Goal: Task Accomplishment & Management: Complete application form

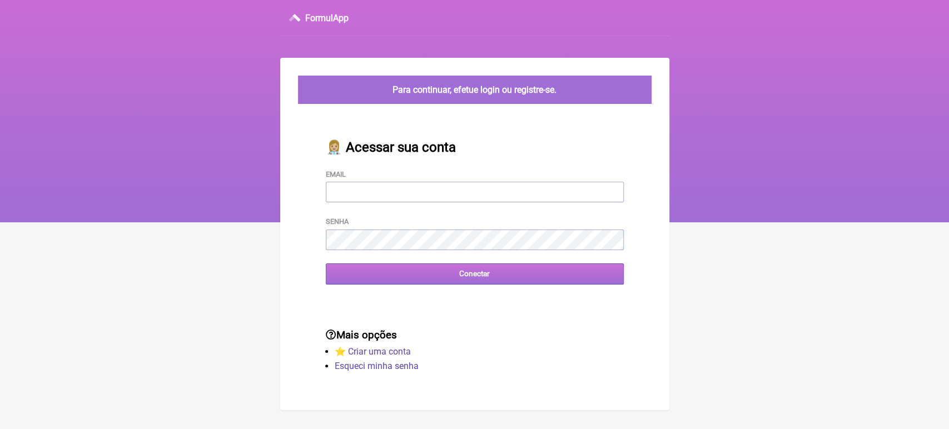
type input "[EMAIL_ADDRESS][DOMAIN_NAME]"
click at [490, 274] on input "Conectar" at bounding box center [475, 274] width 298 height 21
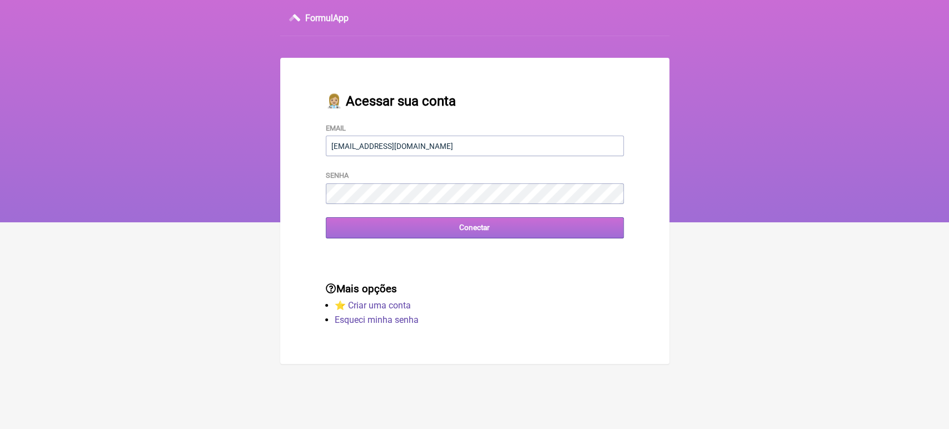
click at [437, 231] on input "Conectar" at bounding box center [475, 227] width 298 height 21
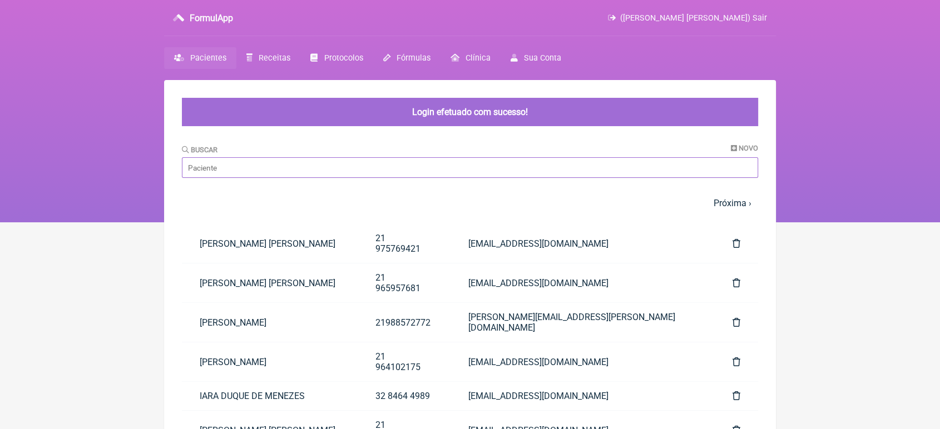
click at [401, 170] on input "Buscar" at bounding box center [470, 167] width 576 height 21
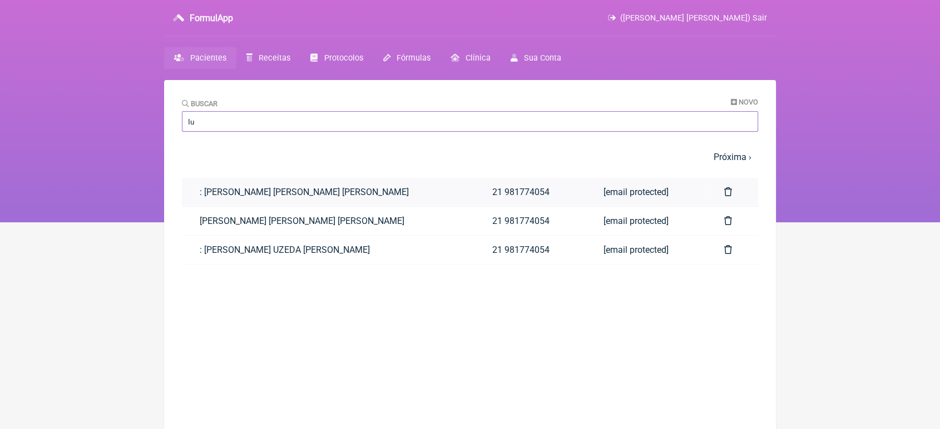
type input "Iu"
click at [336, 184] on link ": IURI ALEXANDER U. CORREA DA SILVA" at bounding box center [328, 192] width 293 height 28
click at [336, 184] on link ": [PERSON_NAME]. [PERSON_NAME]" at bounding box center [328, 192] width 293 height 28
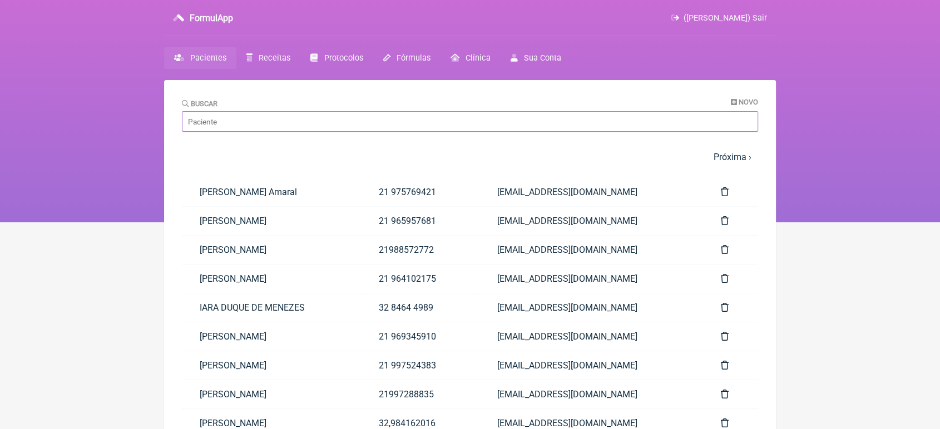
click at [381, 121] on input "Buscar" at bounding box center [470, 121] width 576 height 21
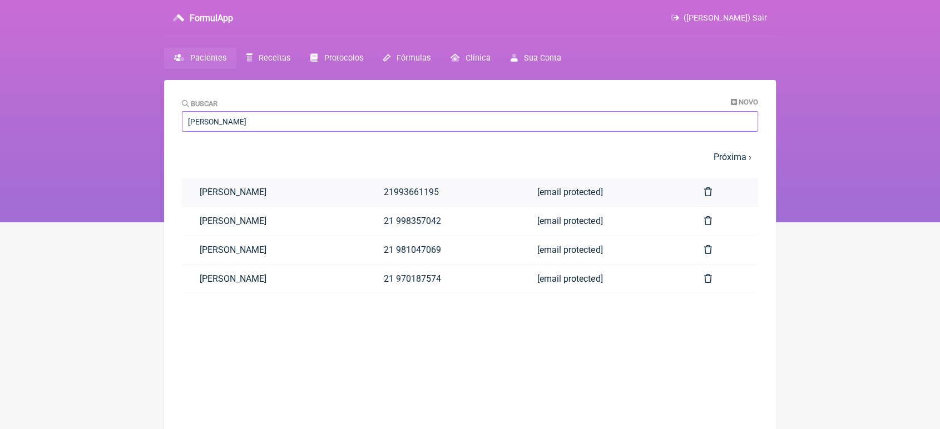
type input "Marin"
click at [205, 180] on link "MARINA SANTIAGO SILVA" at bounding box center [274, 192] width 184 height 28
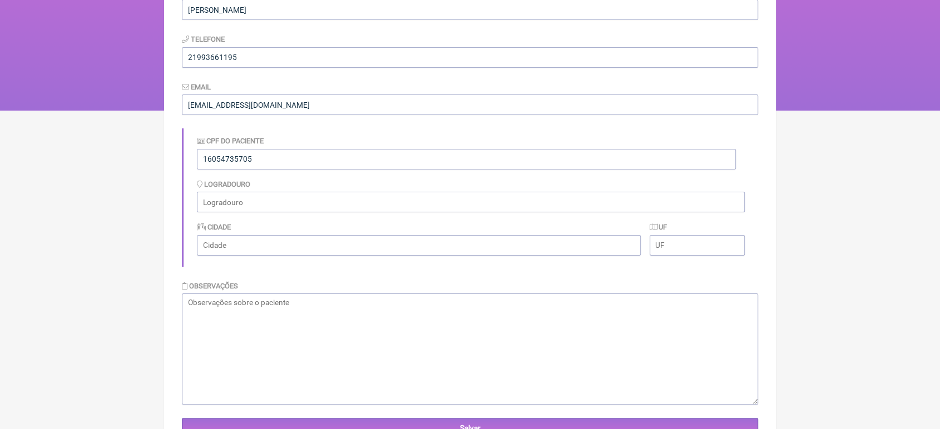
scroll to position [356, 0]
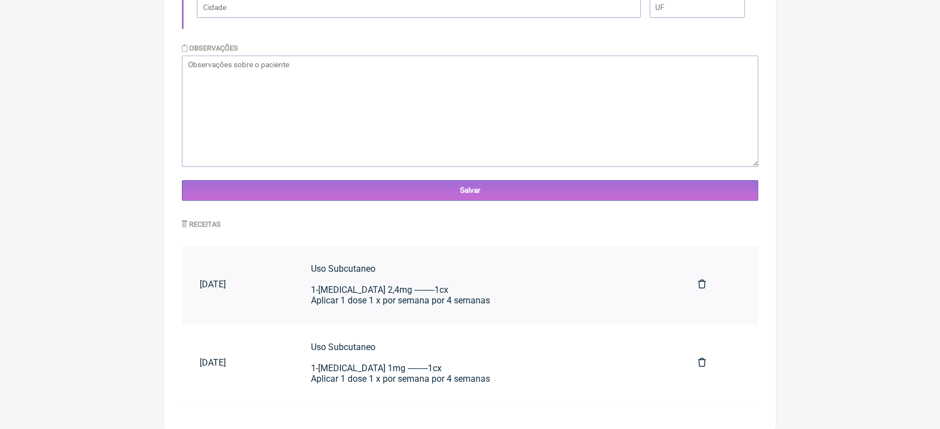
click at [528, 289] on div "Uso Subcutaneo 1-Wegovy 2,4mg ---------1cx Aplicar 1 dose 1 x por semana por 4 …" at bounding box center [486, 285] width 351 height 42
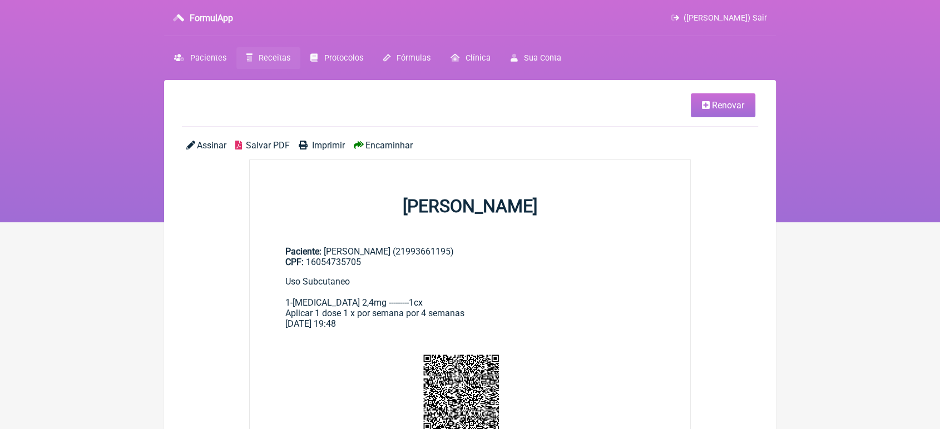
click at [714, 107] on span "Renovar" at bounding box center [728, 105] width 32 height 11
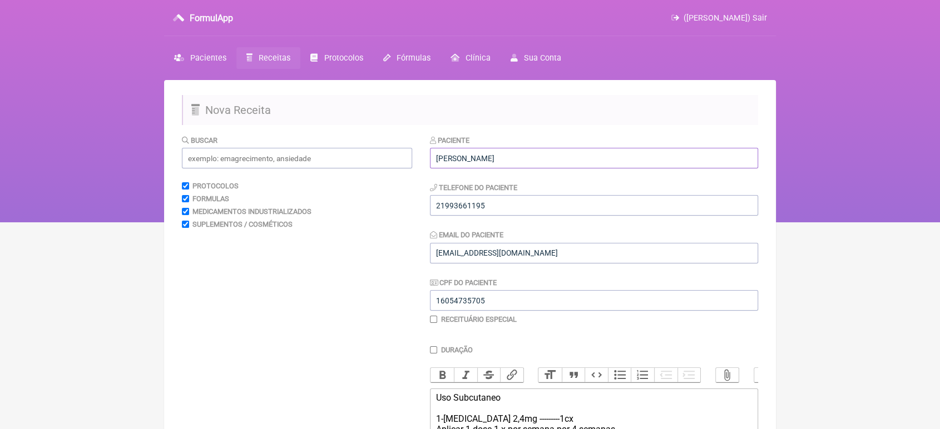
click at [608, 155] on input "MARINA SANTIAGO SILVA" at bounding box center [594, 158] width 328 height 21
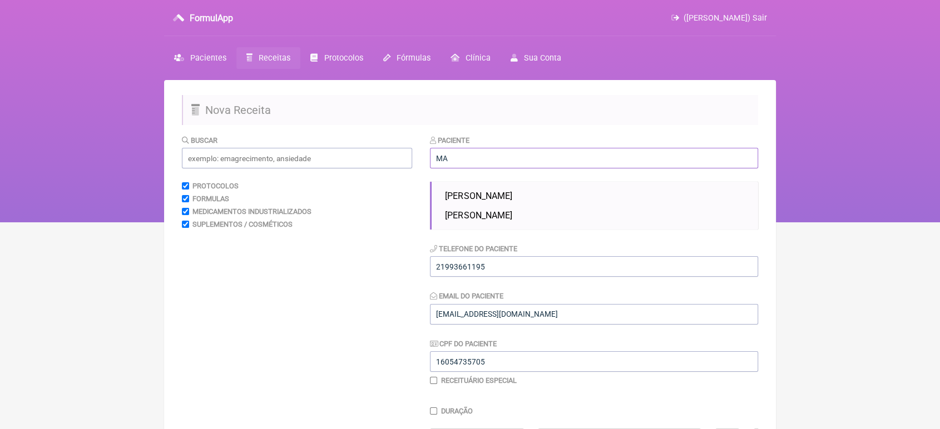
type input "M"
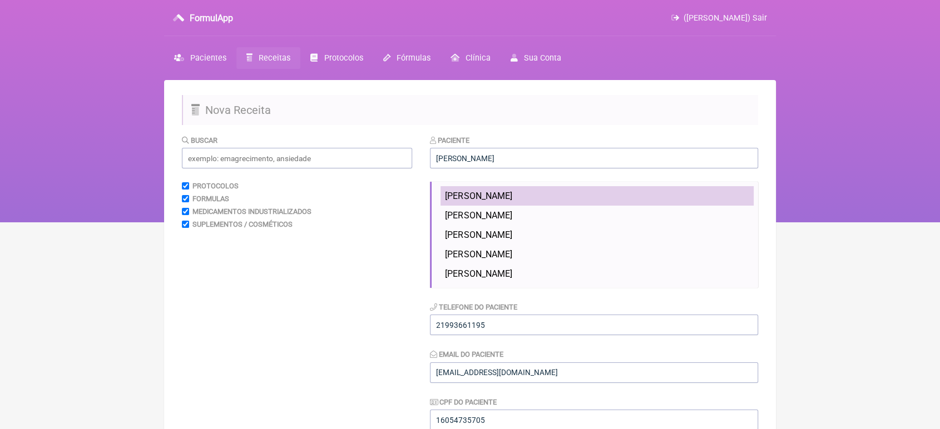
click at [623, 190] on li "[PERSON_NAME]" at bounding box center [596, 195] width 313 height 19
type input "[PERSON_NAME]"
type input "0000000000000000000"
type input "VINICIUSPASCHOAL@YAHOO.COM.BR"
type input "000000000000000000"
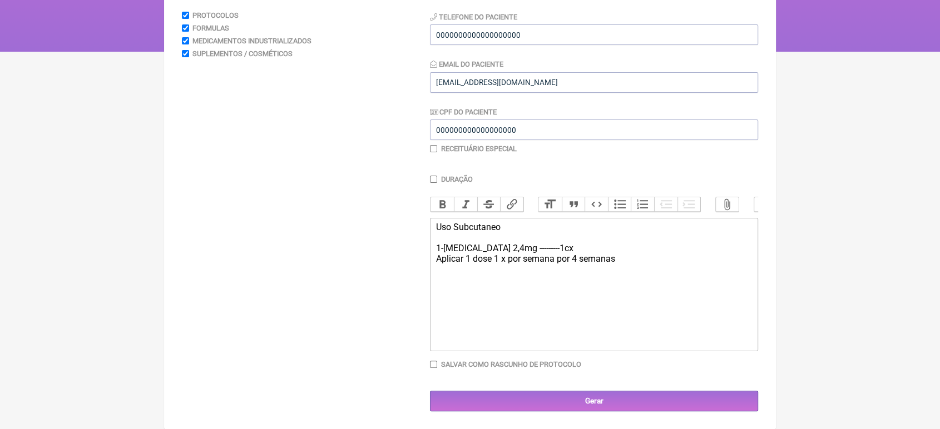
scroll to position [175, 0]
click at [500, 254] on div "Uso Subcutaneo 1-Wegovy 2,4mg ---------1cx Aplicar 1 dose 1 x por semana por 4 …" at bounding box center [594, 243] width 316 height 42
type trix-editor "<div>Uso Subcutaneo&nbsp;<br><br>1-Monjauro&nbsp; 5MG ---------1cx&nbsp;<br>Apl…"
click at [534, 252] on div "Uso Subcutaneo 1-Monjauro 5MG ---------1cx Aplicar 1 dose 1 x por semana por 4 …" at bounding box center [594, 243] width 316 height 42
click at [533, 259] on div "Uso Subcutaneo 1-Monjauro 5MG ---------1cx Aplicar 1 dose 1 x por semana por 4 …" at bounding box center [594, 243] width 316 height 42
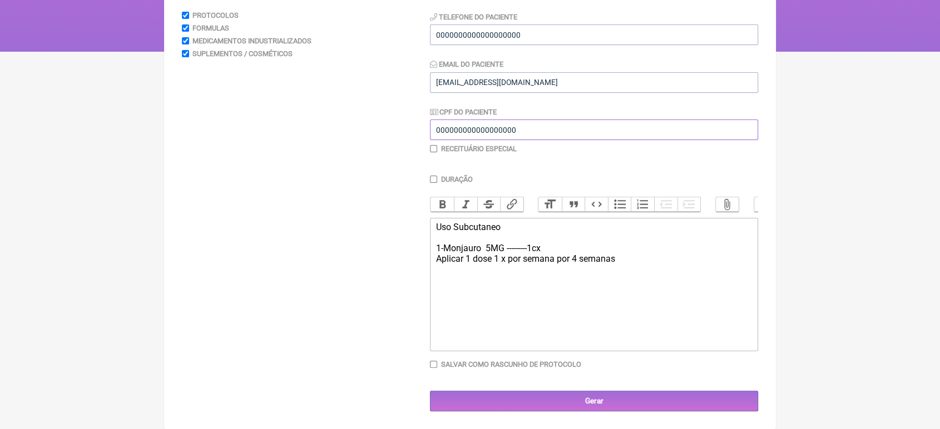
click at [547, 132] on input "000000000000000000" at bounding box center [594, 130] width 328 height 21
click at [541, 27] on input "0000000000000000000" at bounding box center [594, 34] width 328 height 21
type input "0"
type input "21993661195"
click at [533, 254] on div "Uso Subcutaneo 1-Monjauro 5MG ---------1cx Aplicar 1 dose 1 x por semana por 4 …" at bounding box center [594, 243] width 316 height 42
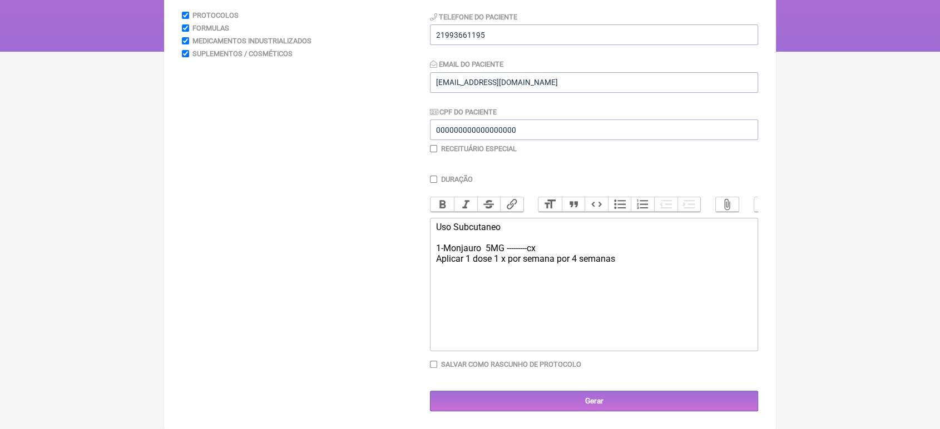
type trix-editor "<div>Uso Subcutaneo&nbsp;<br><br>1-Monjauro&nbsp; 5MG ---------1cx&nbsp;<br>Apl…"
click at [434, 146] on input "checkbox" at bounding box center [433, 148] width 7 height 7
checkbox input "true"
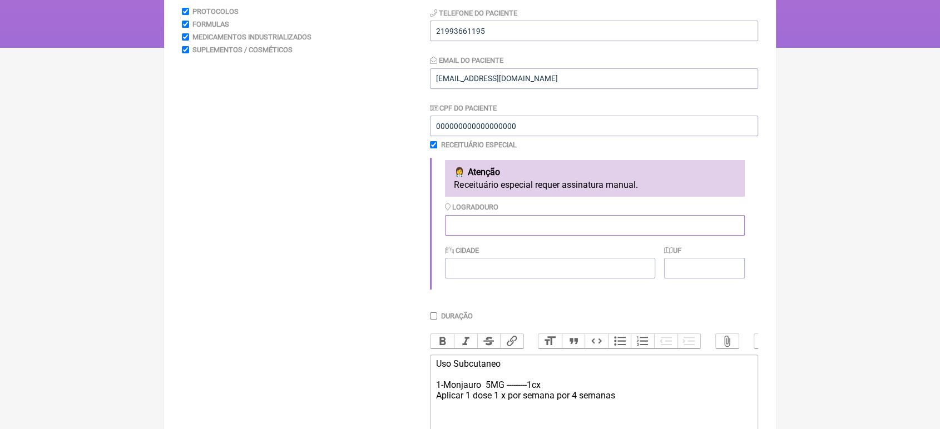
click at [582, 225] on input "Logradouro" at bounding box center [595, 225] width 300 height 21
type input "Av. das Américas, 3500"
click at [529, 279] on input "Cidade" at bounding box center [550, 268] width 210 height 21
type input "[GEOGRAPHIC_DATA]"
click at [713, 275] on input "UF" at bounding box center [704, 268] width 81 height 21
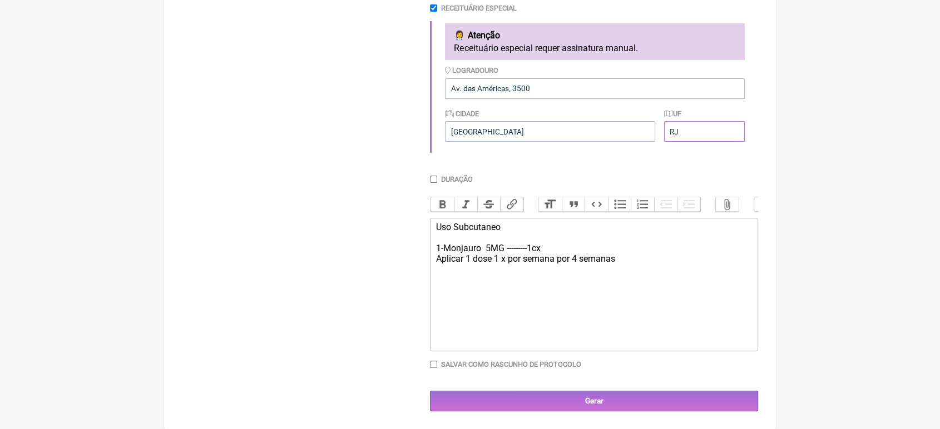
scroll to position [328, 0]
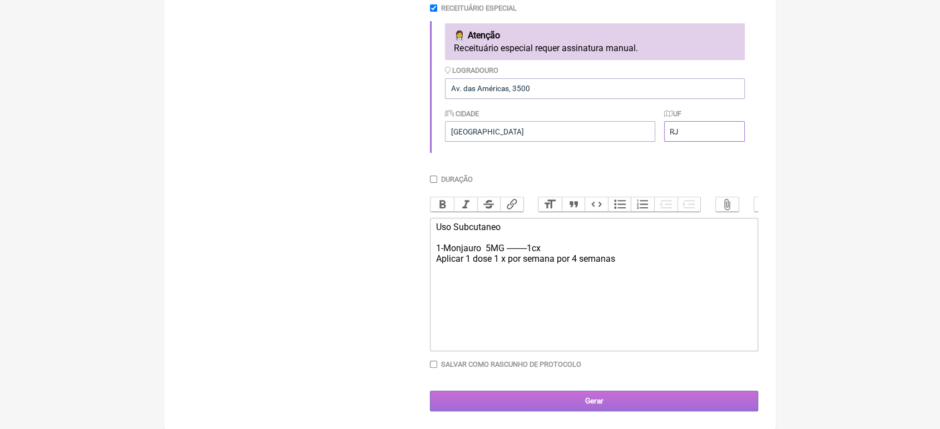
type input "RJ"
click at [588, 404] on input "Gerar" at bounding box center [594, 401] width 328 height 21
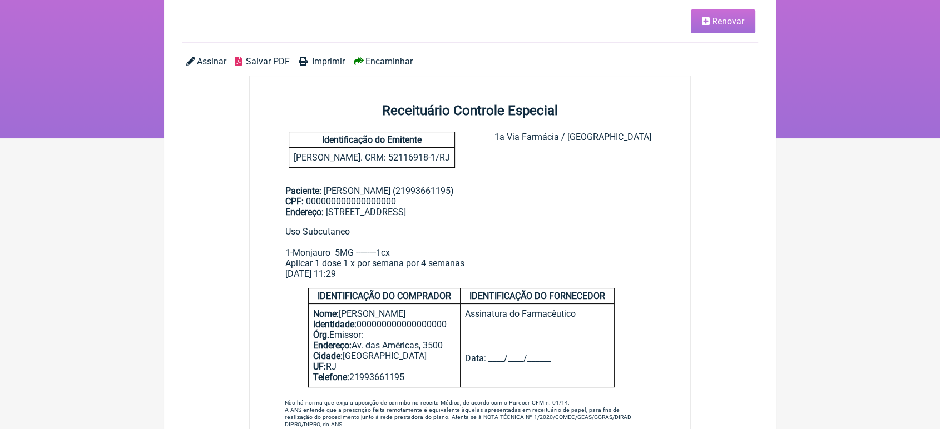
scroll to position [93, 0]
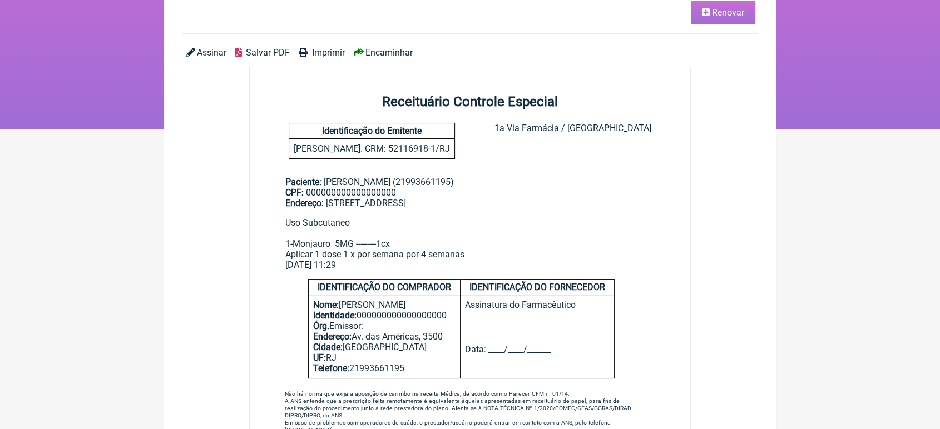
click at [384, 52] on span "Encaminhar" at bounding box center [388, 52] width 47 height 11
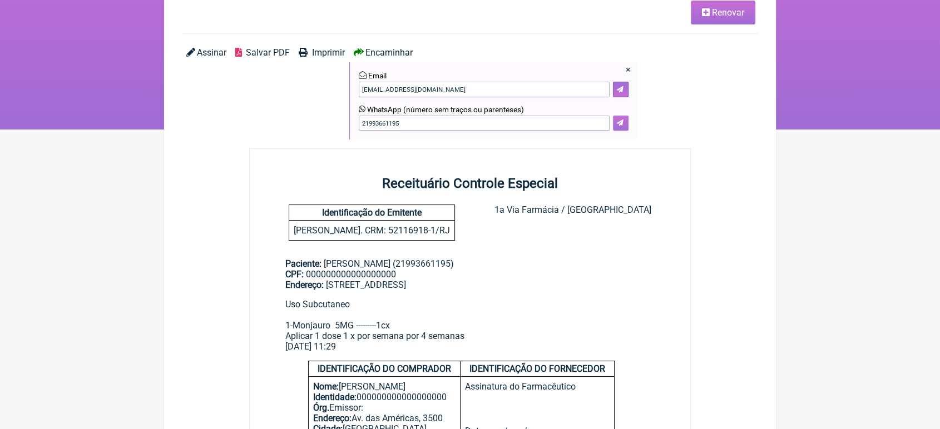
click at [617, 123] on icon at bounding box center [620, 123] width 7 height 7
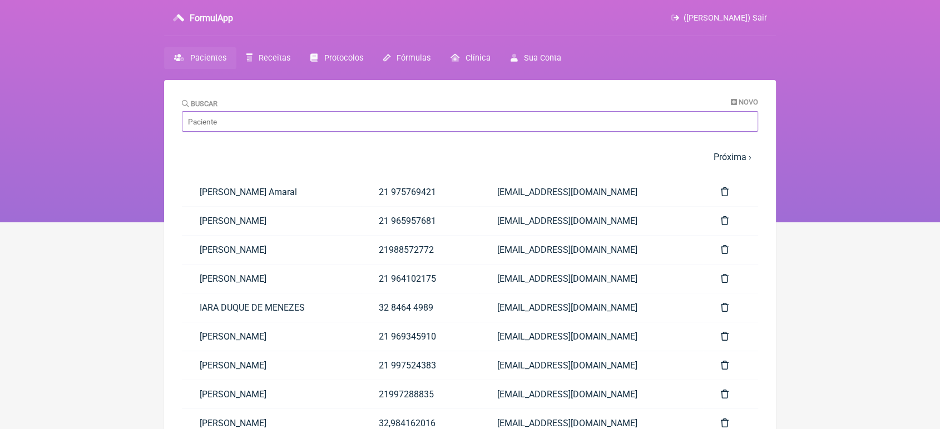
click at [339, 127] on input "Buscar" at bounding box center [470, 121] width 576 height 21
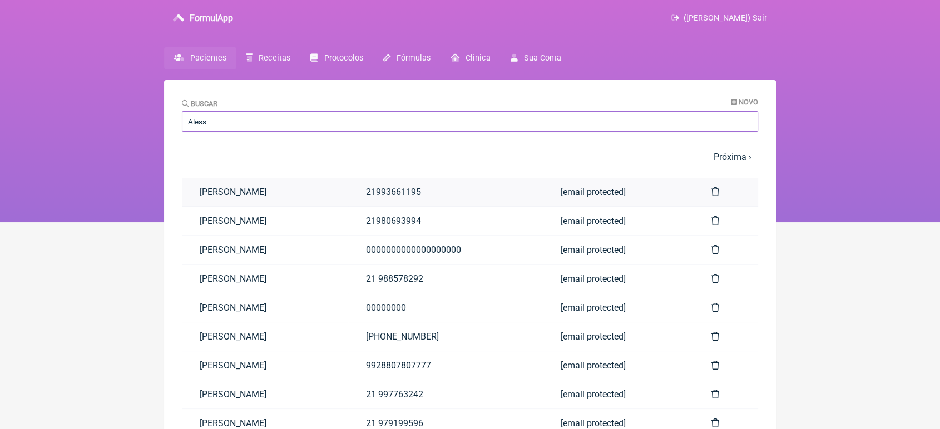
type input "Aless"
click at [281, 189] on link "[PERSON_NAME]" at bounding box center [265, 192] width 166 height 28
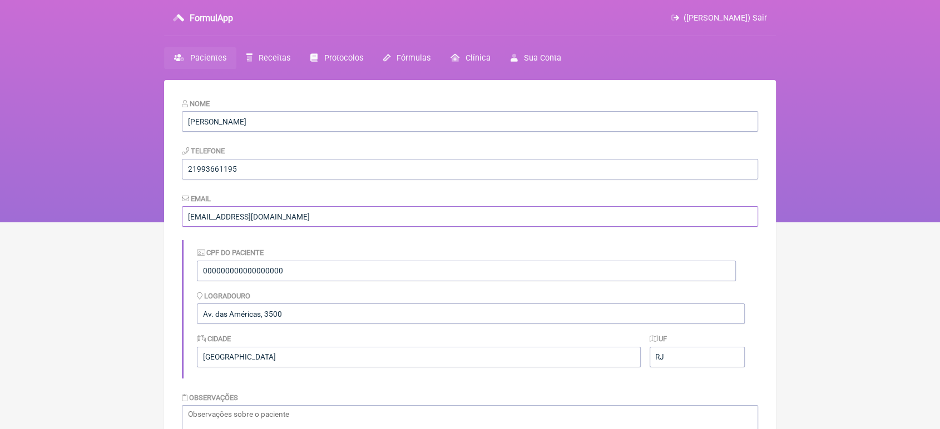
click at [333, 219] on input "[EMAIL_ADDRESS][DOMAIN_NAME]" at bounding box center [470, 216] width 576 height 21
type input "V"
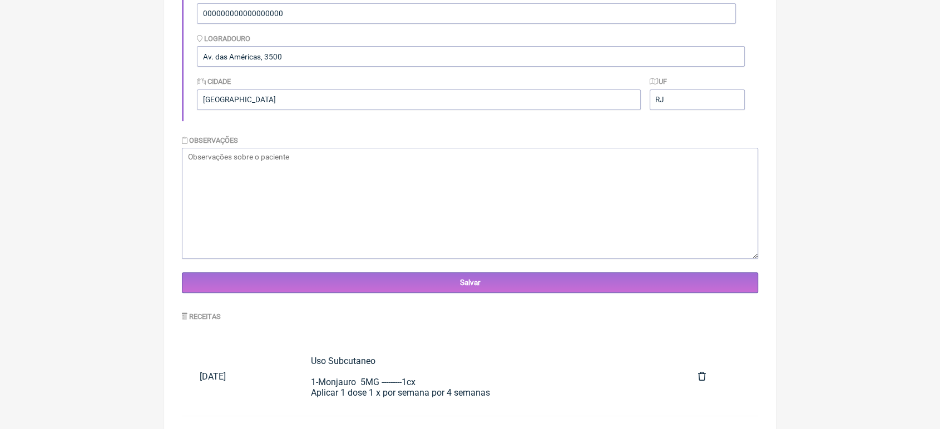
scroll to position [277, 0]
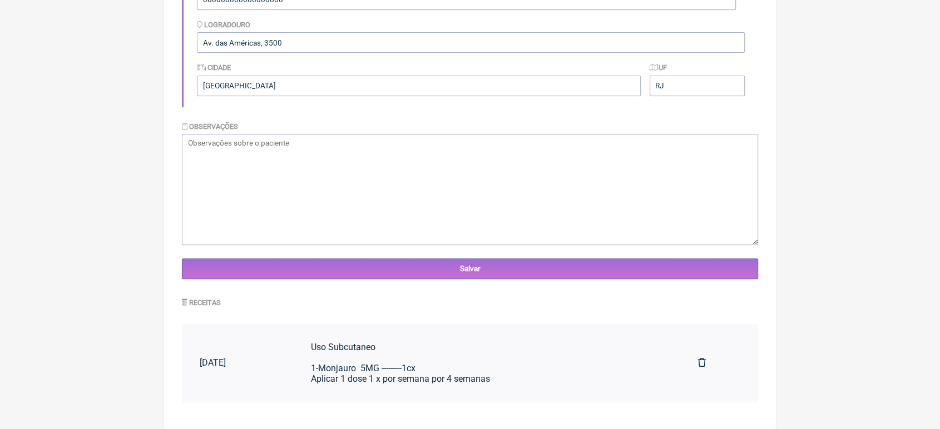
type input "[EMAIL_ADDRESS][DOMAIN_NAME]"
click at [434, 378] on div "Uso Subcutaneo 1-Monjauro 5MG ---------1cx Aplicar 1 dose 1 x por semana por 4 …" at bounding box center [486, 363] width 351 height 42
click at [549, 366] on div "Uso Subcutaneo 1-Monjauro 5MG ---------1cx Aplicar 1 dose 1 x por semana por 4 …" at bounding box center [486, 363] width 351 height 42
click at [476, 371] on div "Uso Subcutaneo 1-Monjauro 5MG ---------1cx Aplicar 1 dose 1 x por semana por 4 …" at bounding box center [486, 363] width 351 height 42
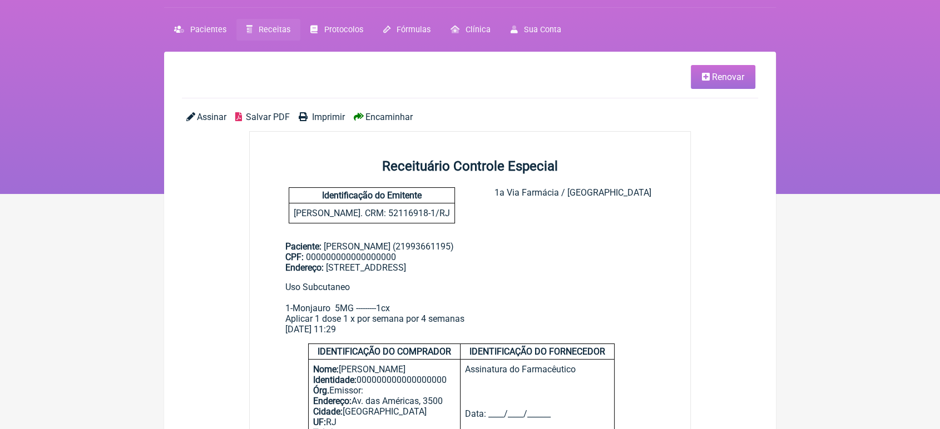
scroll to position [25, 0]
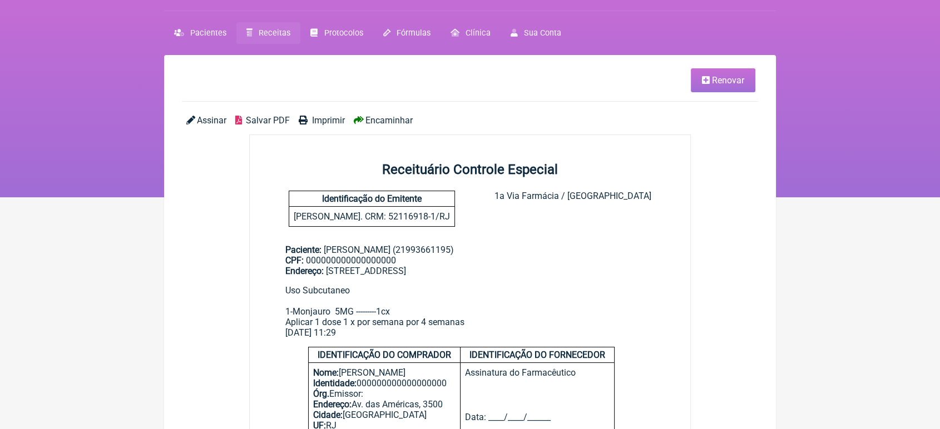
click at [397, 125] on span "Encaminhar" at bounding box center [388, 120] width 47 height 11
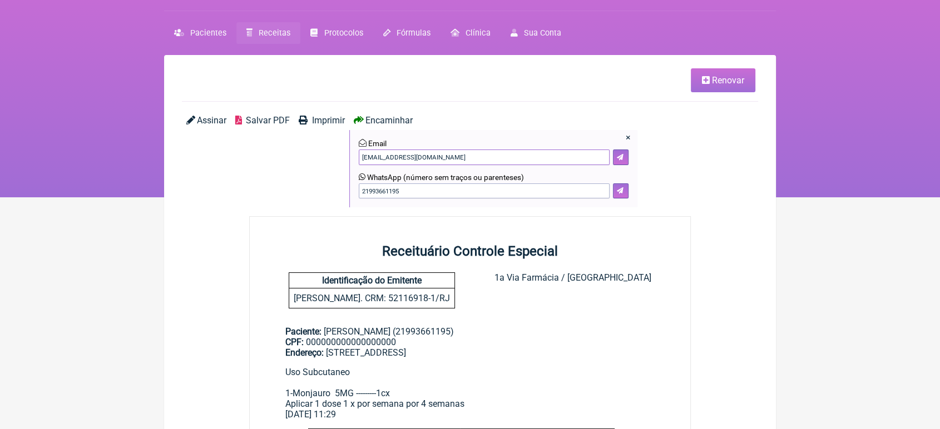
click at [498, 156] on input"] "[EMAIL_ADDRESS][DOMAIN_NAME]" at bounding box center [484, 158] width 251 height 16
type input"] "V"
type input"] "[EMAIL_ADDRESS][DOMAIN_NAME]"
click at [618, 156] on icon at bounding box center [620, 157] width 7 height 7
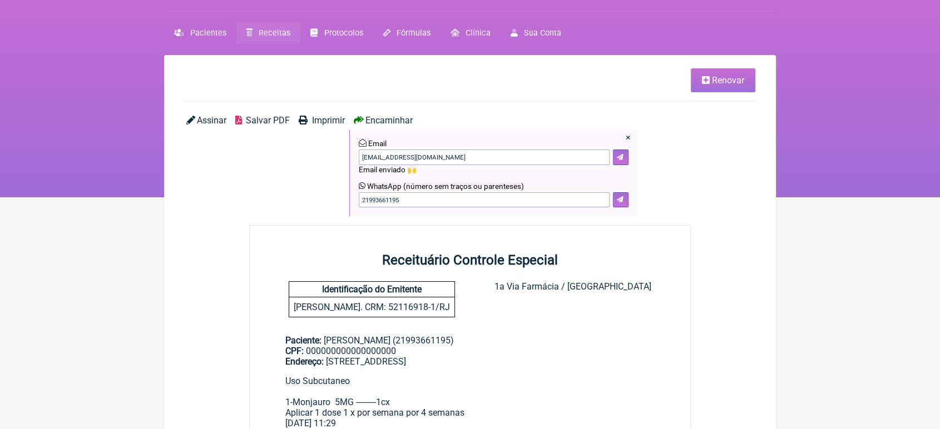
click at [719, 81] on span "Renovar" at bounding box center [728, 80] width 32 height 11
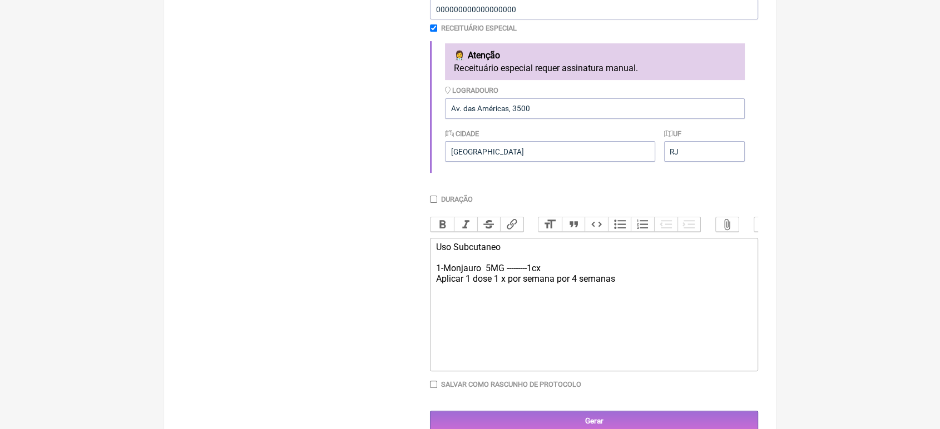
scroll to position [328, 0]
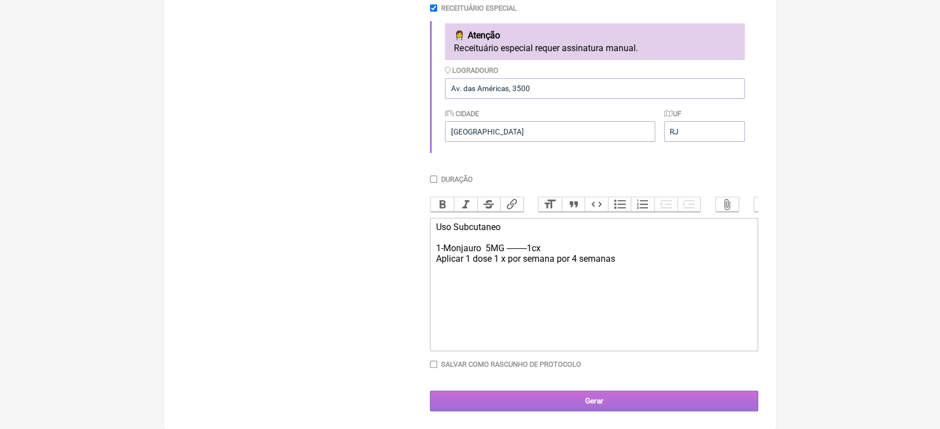
click at [608, 398] on input "Gerar" at bounding box center [594, 401] width 328 height 21
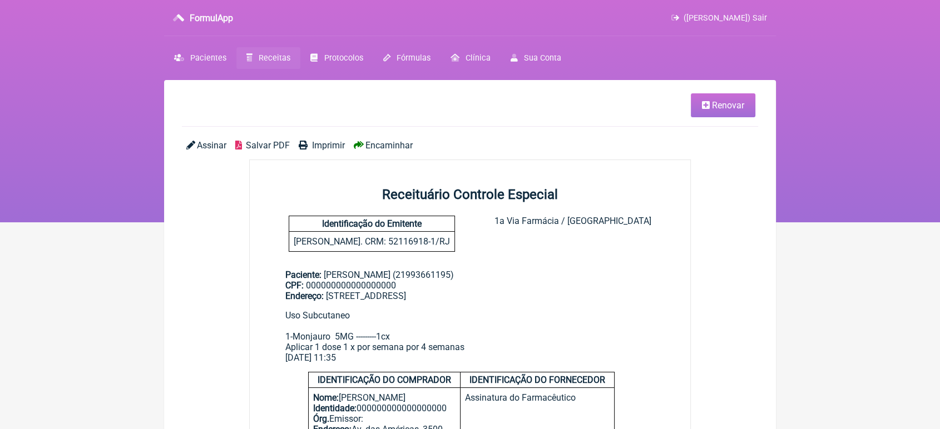
click at [376, 150] on span "Encaminhar" at bounding box center [388, 145] width 47 height 11
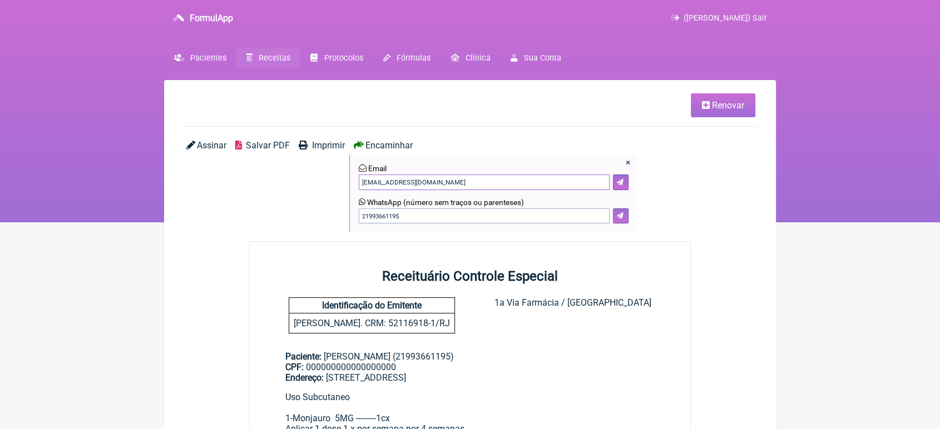
click at [485, 189] on input"] "[EMAIL_ADDRESS][DOMAIN_NAME]" at bounding box center [484, 183] width 251 height 16
type input"] "V"
type input"] "[EMAIL_ADDRESS][DOMAIN_NAME]"
click at [614, 184] on button at bounding box center [621, 183] width 16 height 16
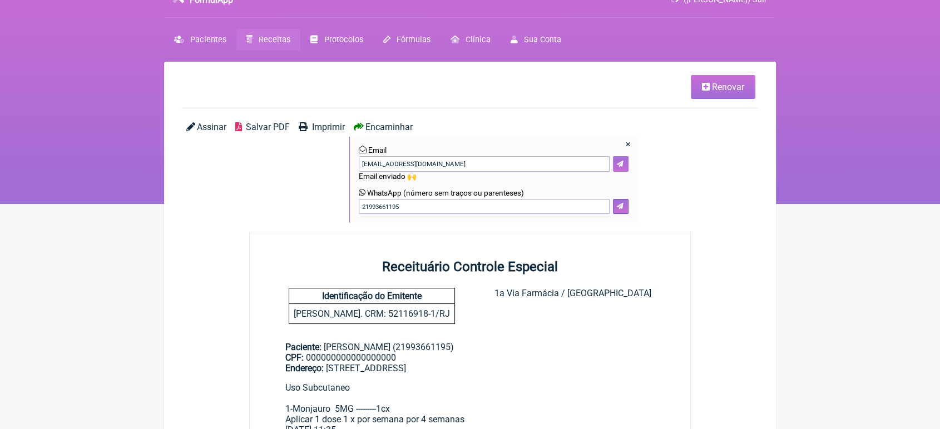
scroll to position [17, 0]
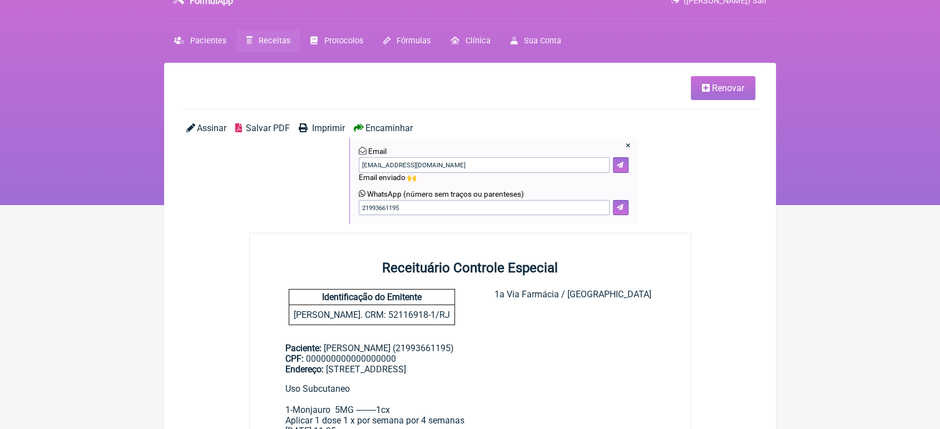
click at [720, 88] on span "Renovar" at bounding box center [728, 88] width 32 height 11
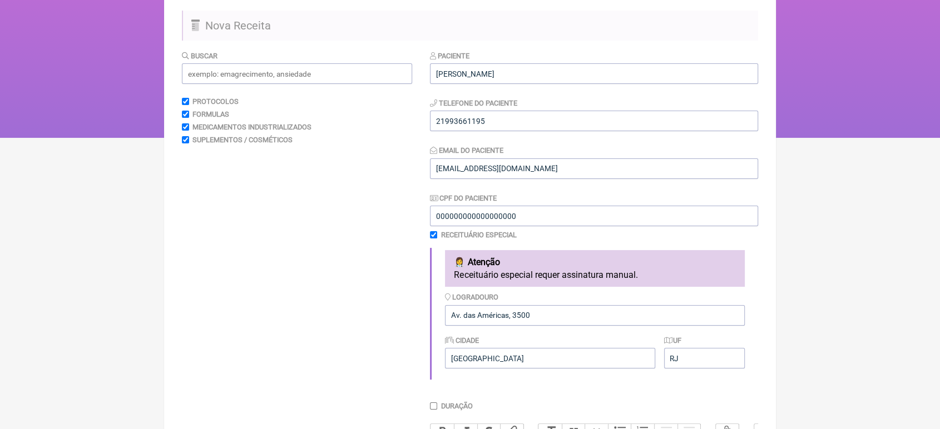
scroll to position [83, 0]
click at [591, 175] on input "VINICIUSPASCHOAL@YAHOO.COM.BR" at bounding box center [594, 170] width 328 height 21
type input "V"
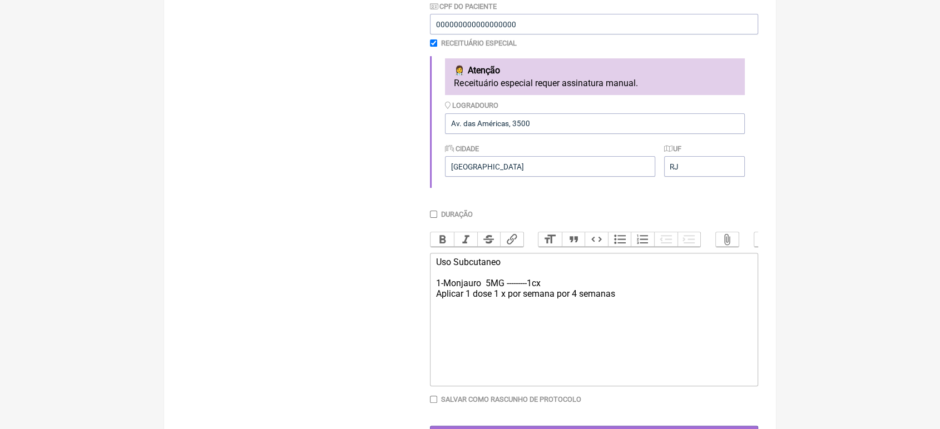
scroll to position [299, 0]
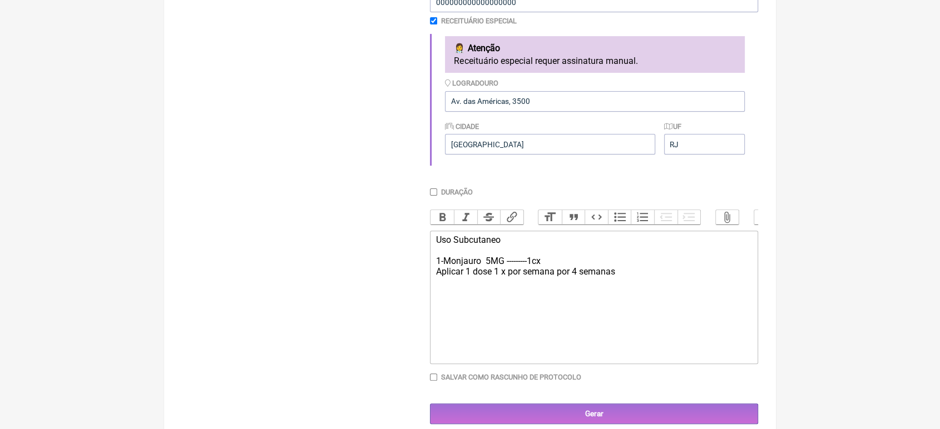
type input "[EMAIL_ADDRESS][DOMAIN_NAME]"
click at [432, 381] on input "Salvar como rascunho de Protocolo" at bounding box center [433, 377] width 7 height 7
checkbox input "true"
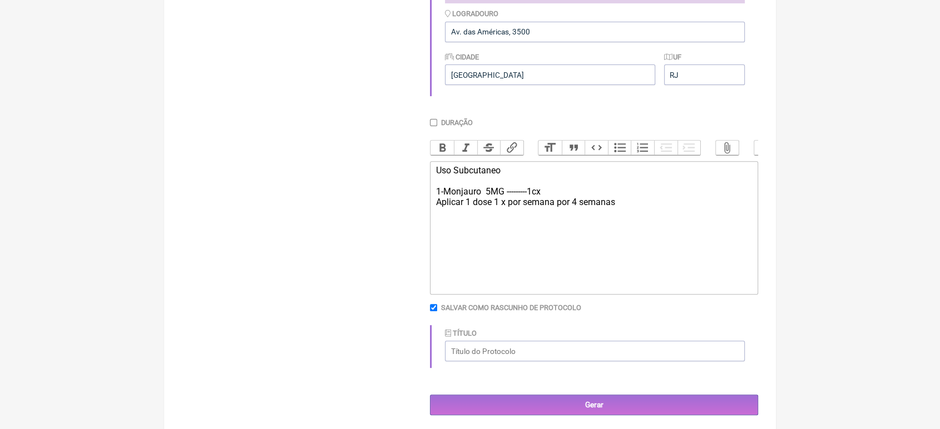
scroll to position [389, 0]
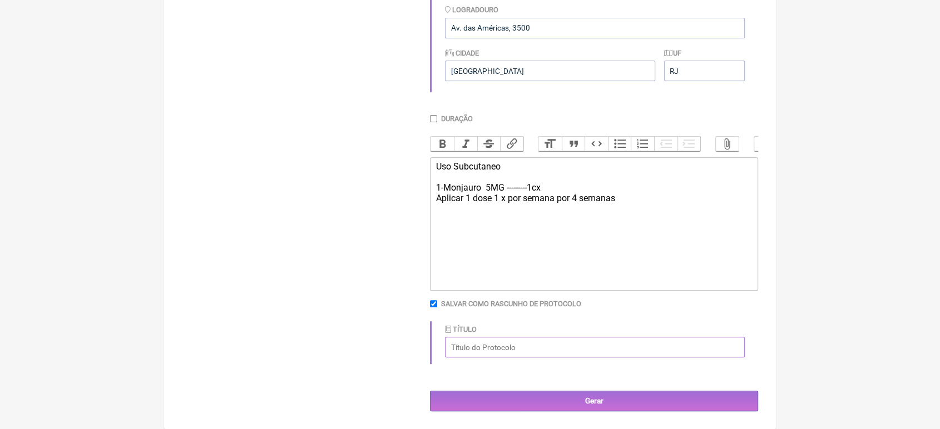
click at [557, 348] on input "Título" at bounding box center [595, 347] width 300 height 21
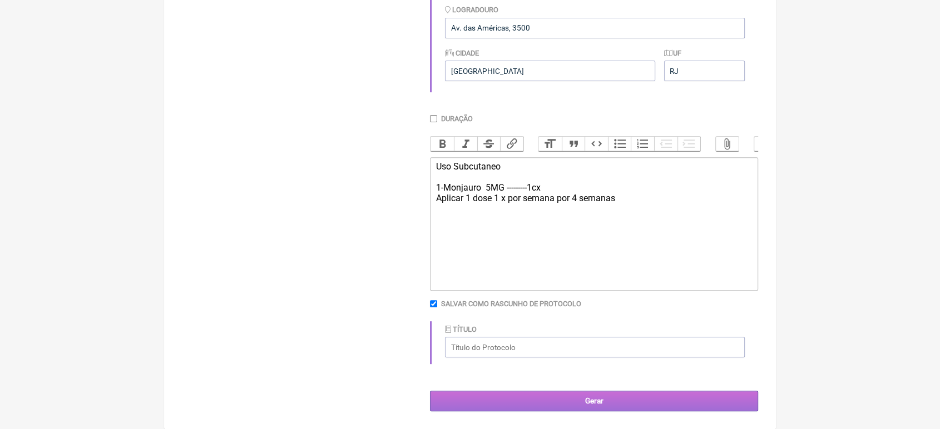
click at [598, 399] on input "Gerar" at bounding box center [594, 401] width 328 height 21
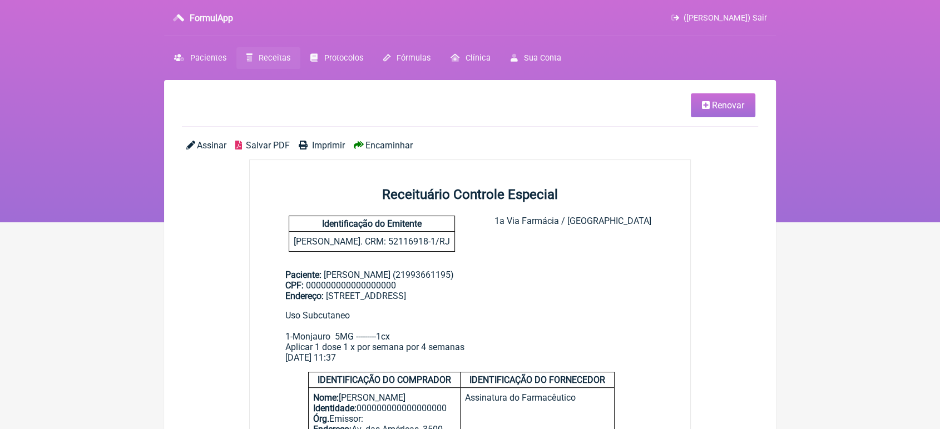
click at [373, 145] on span "Encaminhar" at bounding box center [388, 145] width 47 height 11
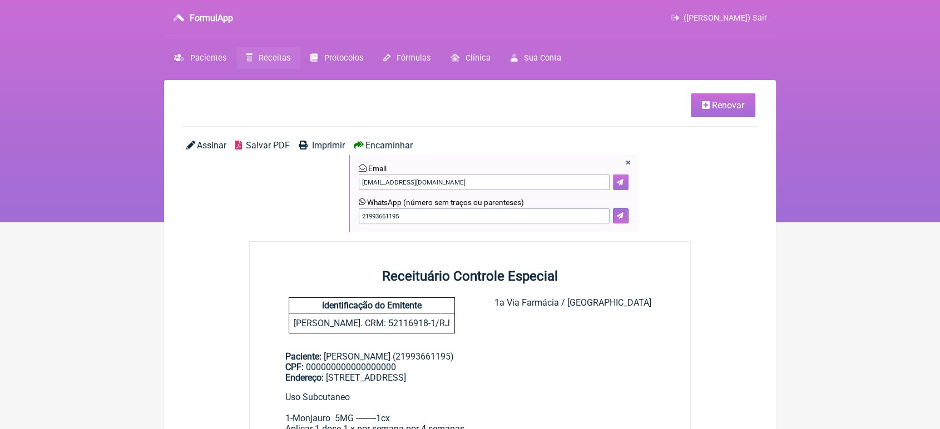
click at [623, 181] on icon at bounding box center [620, 182] width 7 height 7
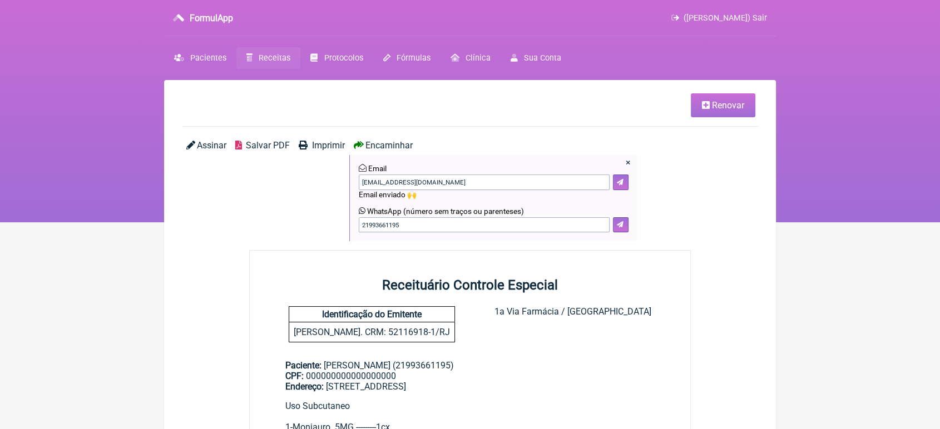
click at [734, 102] on span "Renovar" at bounding box center [728, 105] width 32 height 11
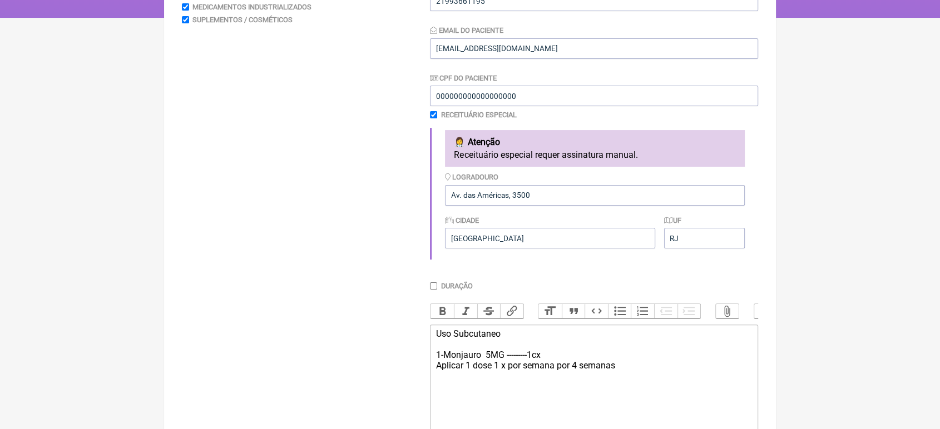
scroll to position [328, 0]
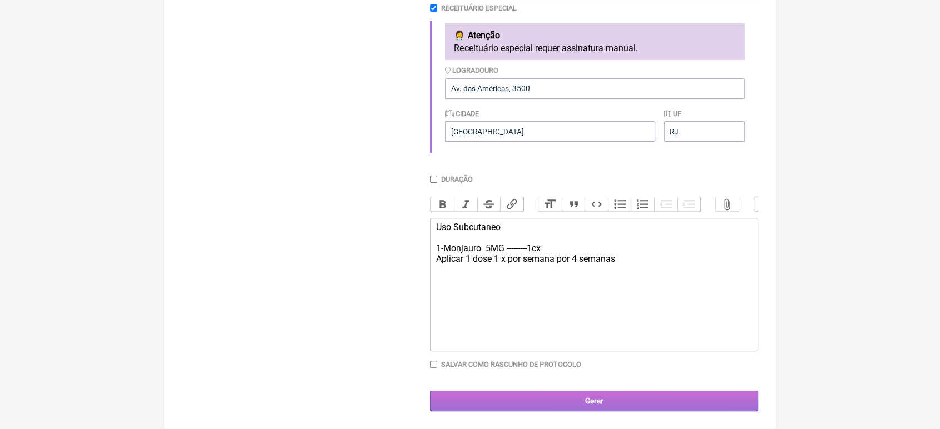
click at [652, 395] on input "Gerar" at bounding box center [594, 401] width 328 height 21
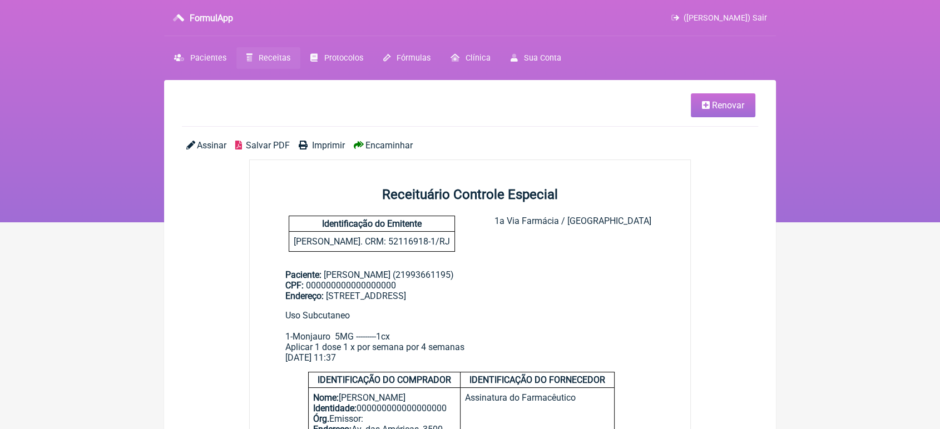
click at [374, 146] on span "Encaminhar" at bounding box center [388, 145] width 47 height 11
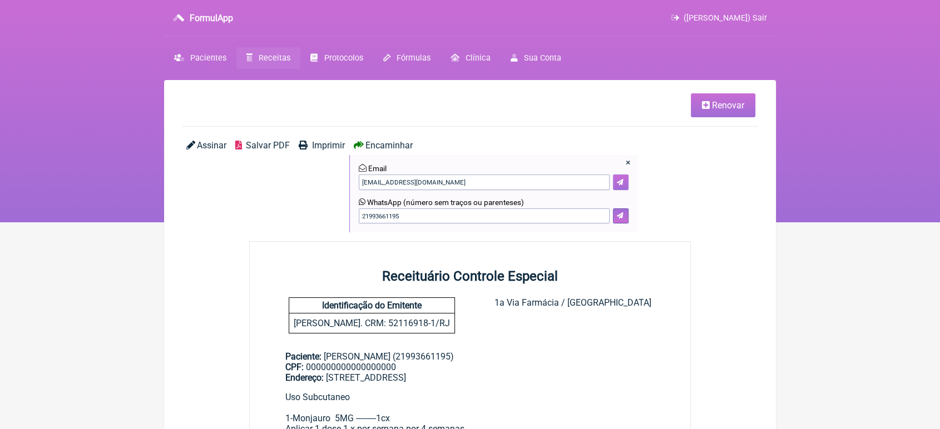
click at [618, 184] on icon at bounding box center [620, 182] width 7 height 7
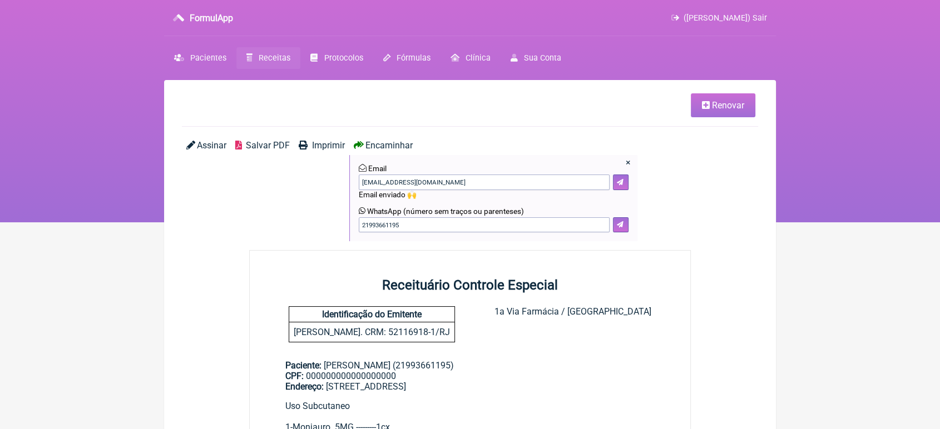
click at [621, 180] on icon at bounding box center [620, 182] width 7 height 7
click at [650, 86] on main "Renovar Assinar Salvar PDF Imprimir Encaminhar × Email app@fastmail.fm Email en…" at bounding box center [470, 368] width 612 height 576
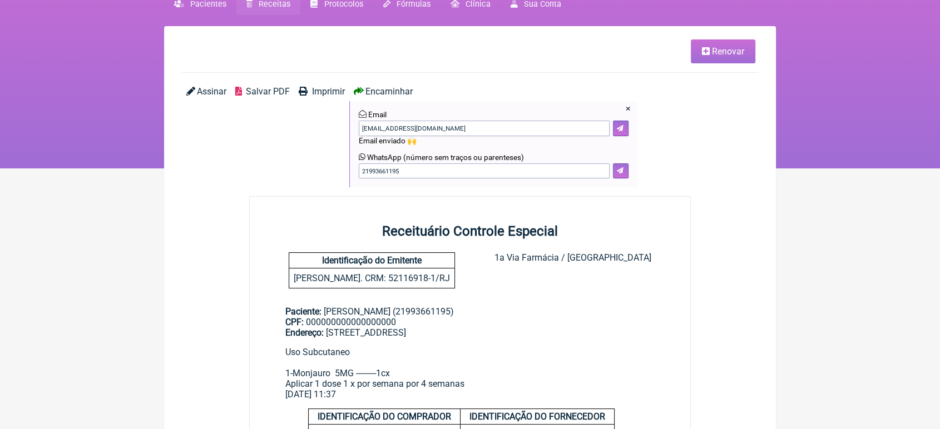
scroll to position [54, 0]
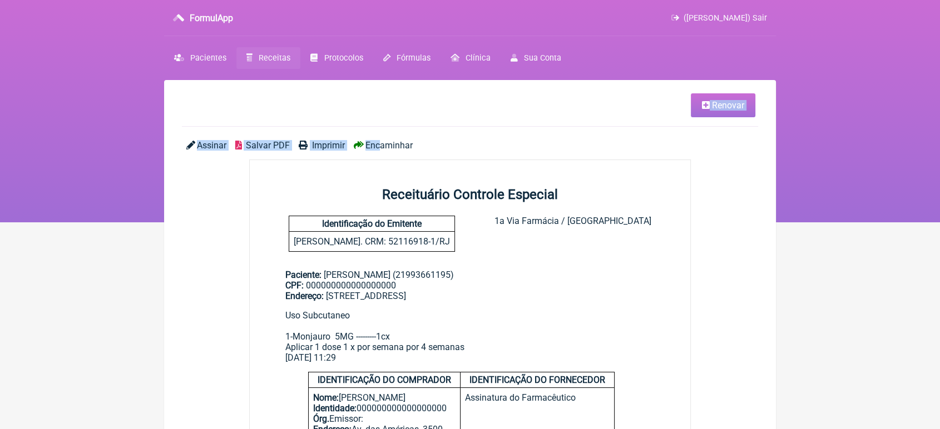
drag, startPoint x: 290, startPoint y: 118, endPoint x: 381, endPoint y: 143, distance: 94.6
click at [381, 143] on main "Renovar Assinar Salvar PDF Imprimir Encaminhar Receituário Controle Especial Id…" at bounding box center [470, 322] width 612 height 485
click at [482, 147] on div "Encaminhar" at bounding box center [493, 145] width 288 height 11
click at [395, 148] on span "Encaminhar" at bounding box center [388, 145] width 47 height 11
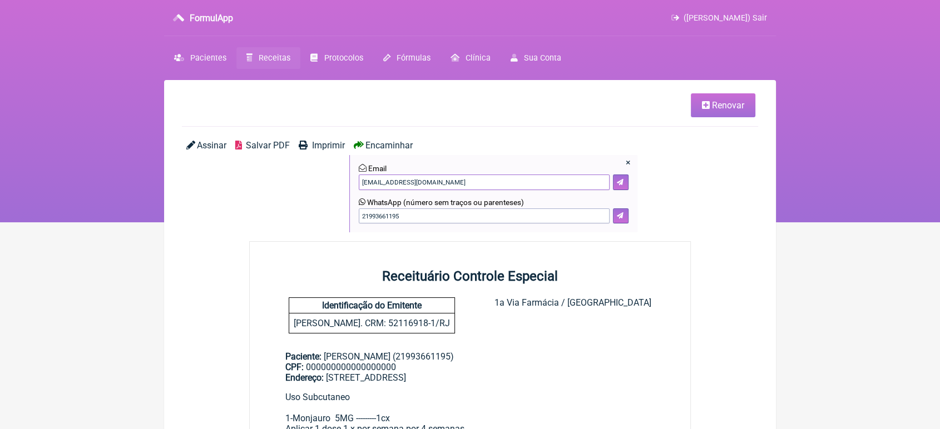
click at [511, 180] on input"] "VINICIUSPASCHOAL@YAHOO.COM.BR" at bounding box center [484, 183] width 251 height 16
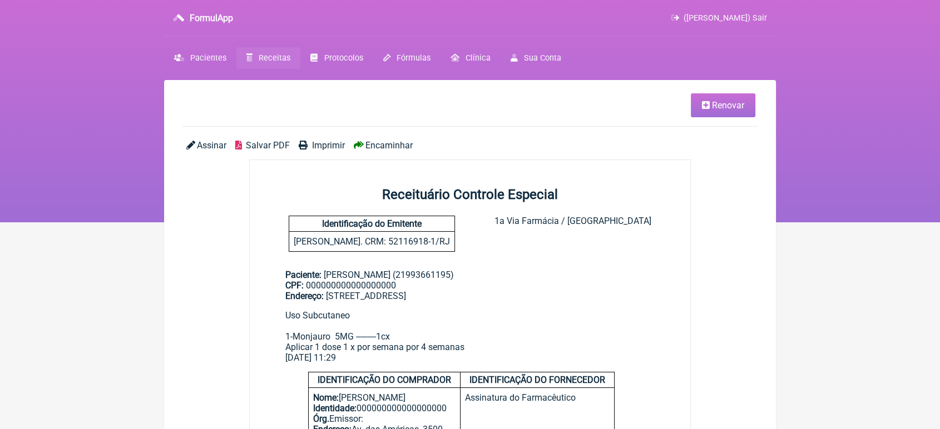
click at [726, 115] on link "Renovar" at bounding box center [723, 105] width 65 height 24
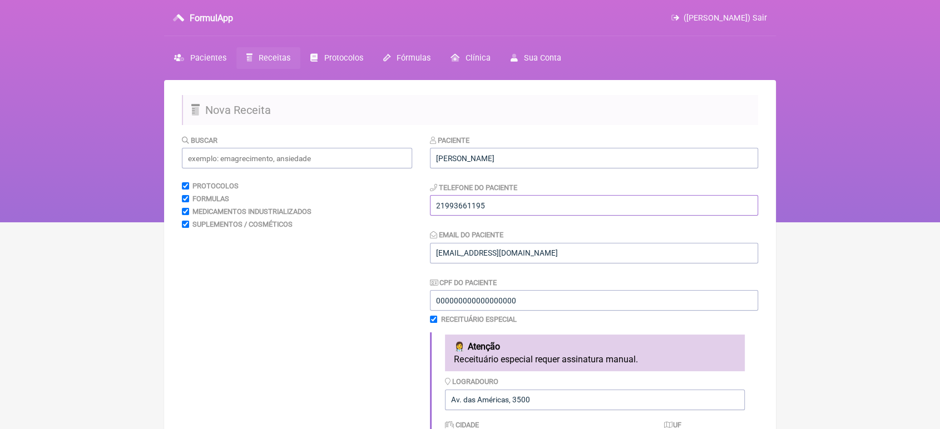
click at [533, 204] on input "21993661195" at bounding box center [594, 205] width 328 height 21
type input "2"
type input "992880780777"
click at [592, 248] on input "VINICIUSPASCHOAL@YAHOO.COM.BR" at bounding box center [594, 253] width 328 height 21
type input "V"
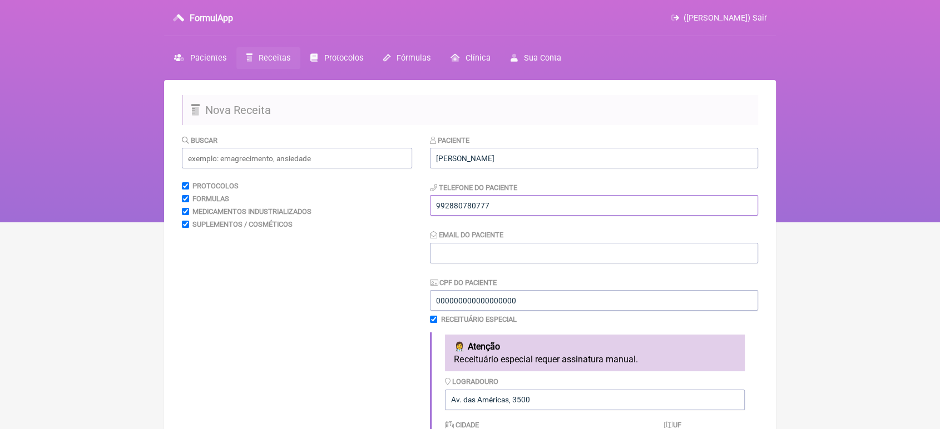
click at [539, 205] on input "992880780777" at bounding box center [594, 205] width 328 height 21
click at [484, 256] on input "Email do Paciente" at bounding box center [594, 253] width 328 height 21
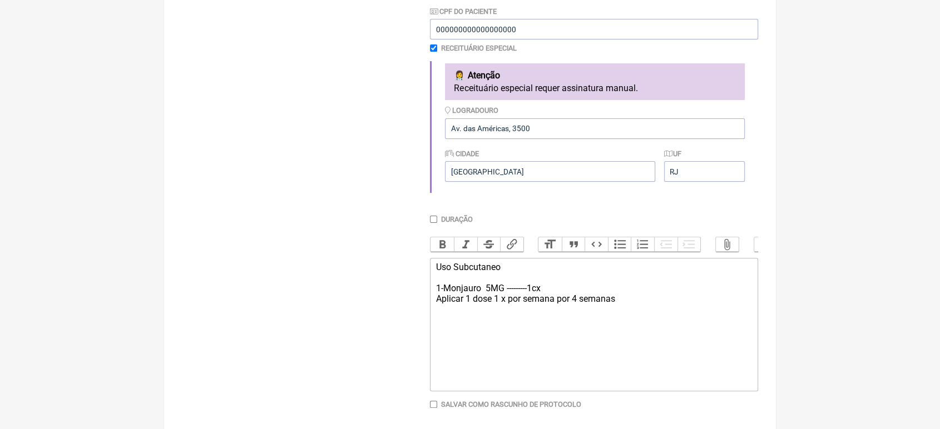
scroll to position [328, 0]
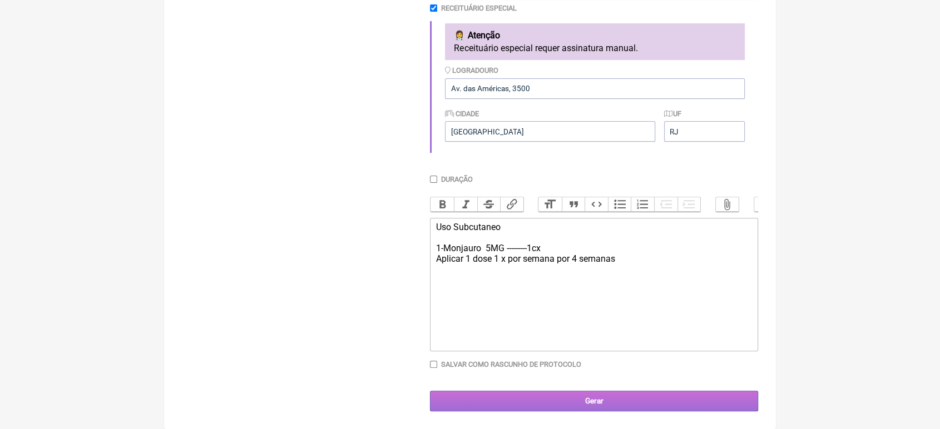
type input "[EMAIL_ADDRESS][DOMAIN_NAME]"
click at [601, 401] on input "Gerar" at bounding box center [594, 401] width 328 height 21
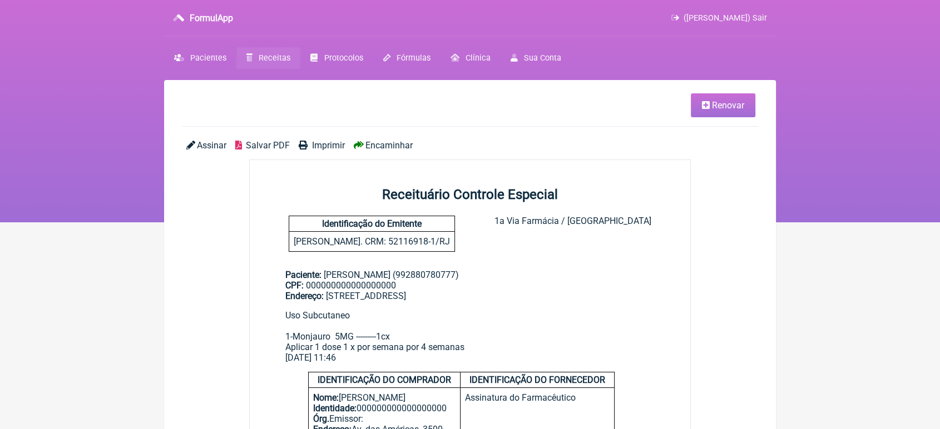
click at [396, 150] on span "Encaminhar" at bounding box center [388, 145] width 47 height 11
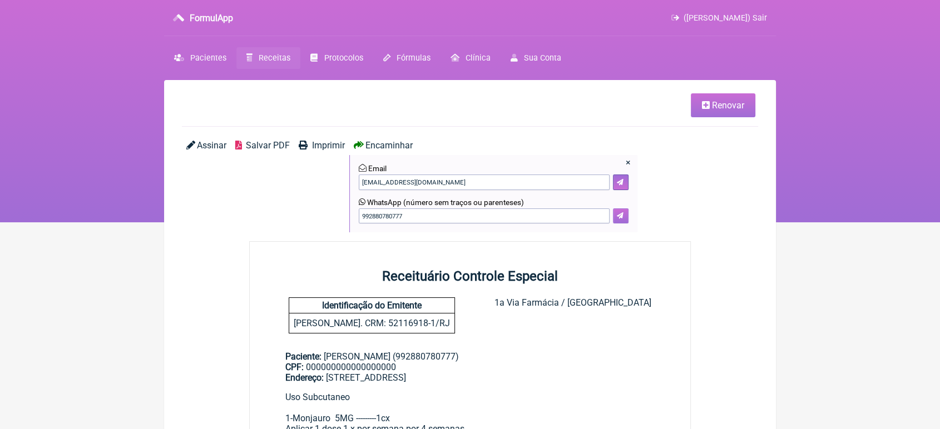
click at [622, 217] on icon at bounding box center [620, 215] width 7 height 7
click at [618, 218] on icon at bounding box center [620, 215] width 7 height 7
click at [728, 111] on link "Renovar" at bounding box center [723, 105] width 65 height 24
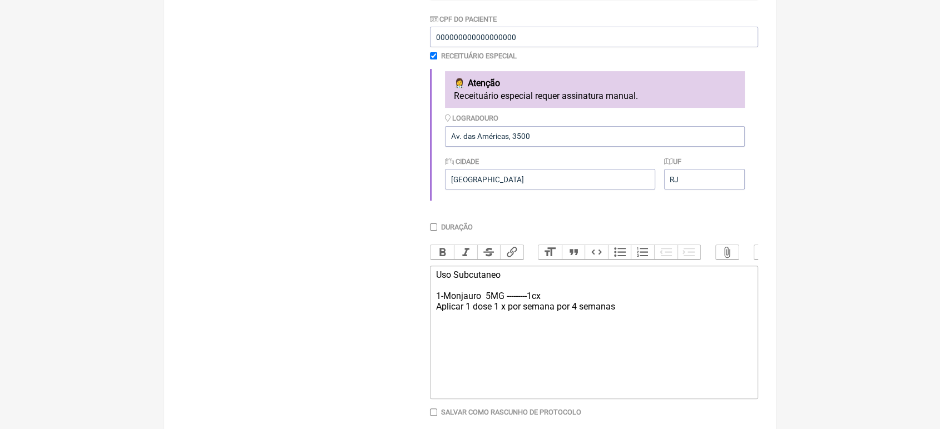
scroll to position [328, 0]
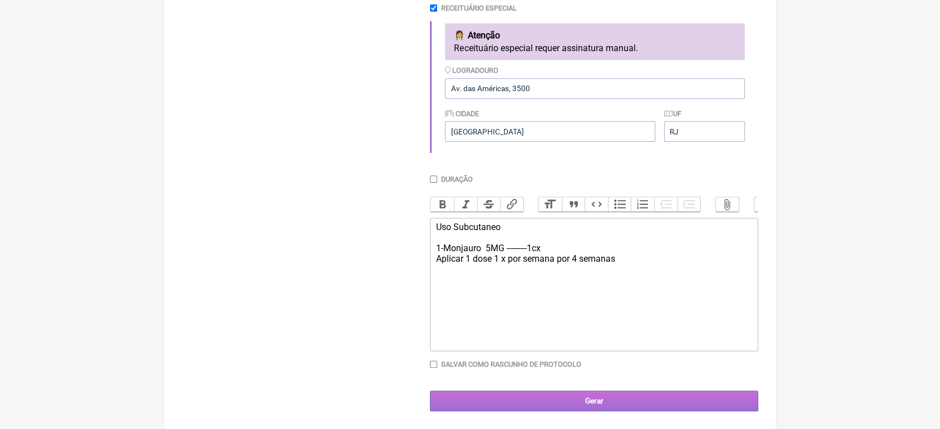
click at [599, 403] on input "Gerar" at bounding box center [594, 401] width 328 height 21
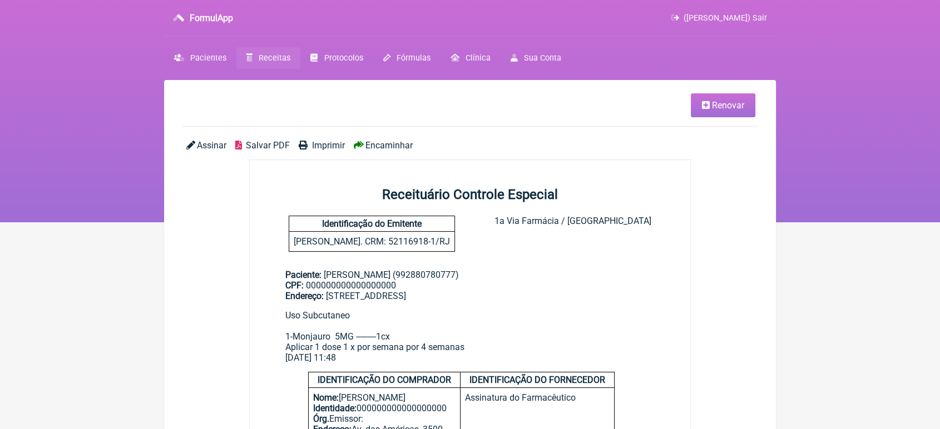
click at [386, 150] on span "Encaminhar" at bounding box center [388, 145] width 47 height 11
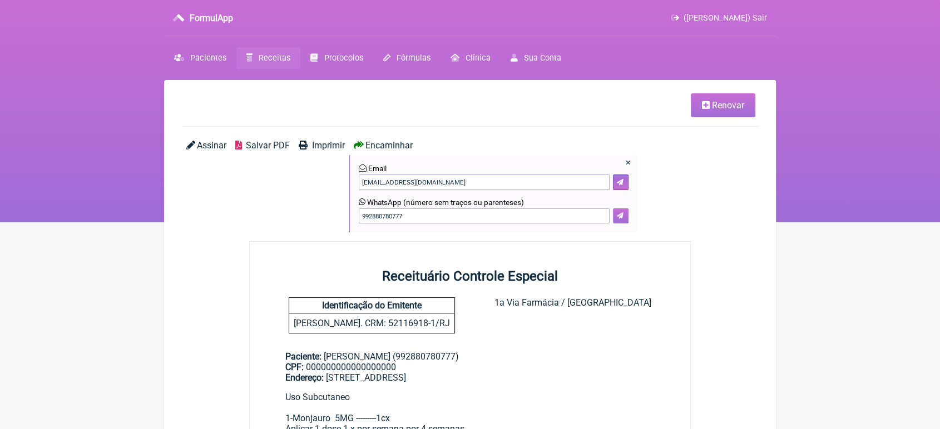
click at [625, 216] on button at bounding box center [621, 217] width 16 height 16
click at [708, 103] on icon at bounding box center [706, 105] width 8 height 9
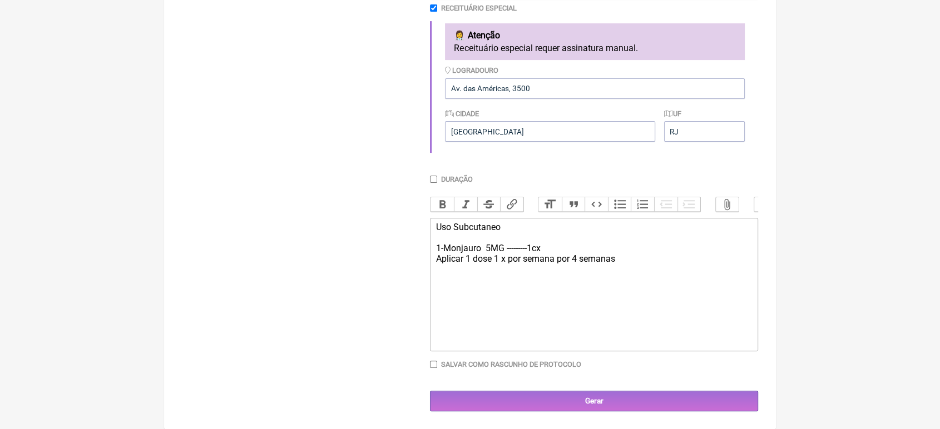
scroll to position [328, 0]
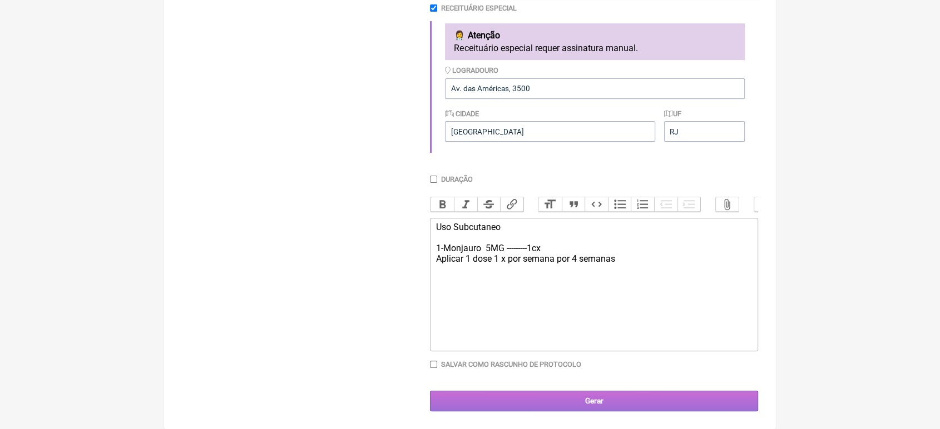
click at [611, 403] on input "Gerar" at bounding box center [594, 401] width 328 height 21
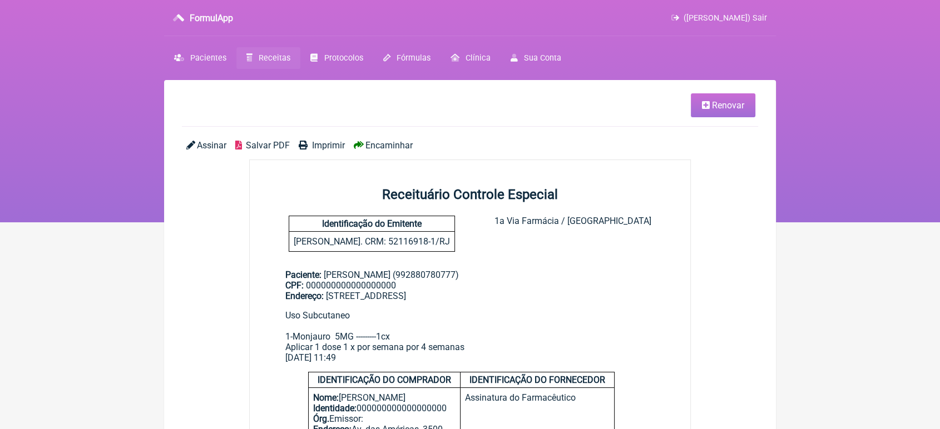
click at [375, 150] on span "Encaminhar" at bounding box center [388, 145] width 47 height 11
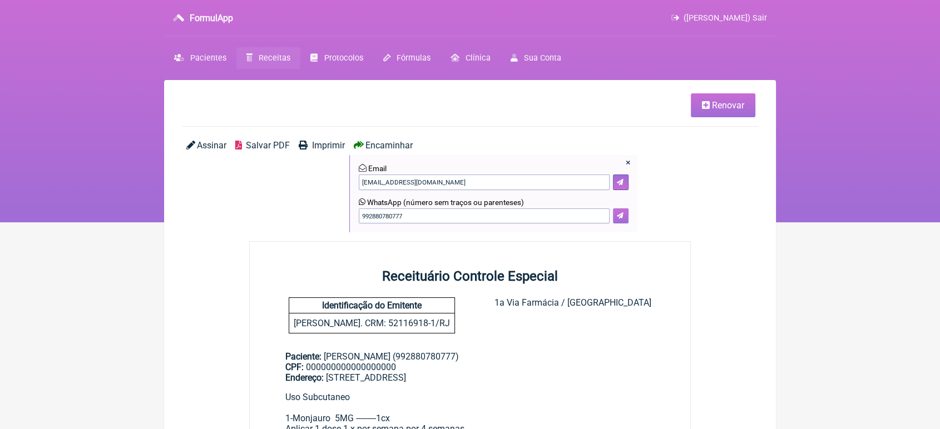
click at [618, 221] on button at bounding box center [621, 217] width 16 height 16
click at [717, 116] on link "Renovar" at bounding box center [723, 105] width 65 height 24
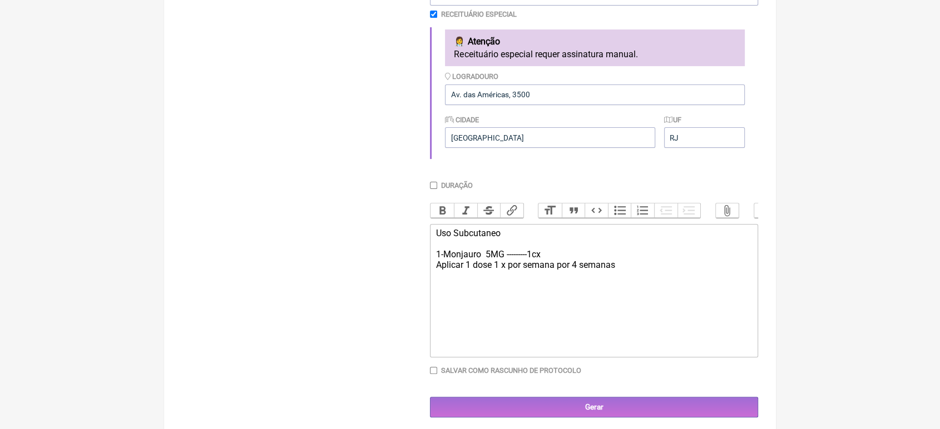
scroll to position [328, 0]
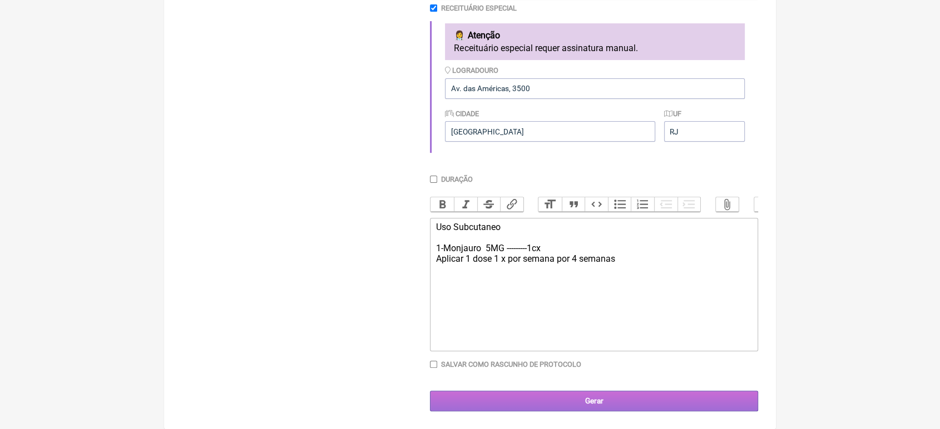
click at [586, 399] on input "Gerar" at bounding box center [594, 401] width 328 height 21
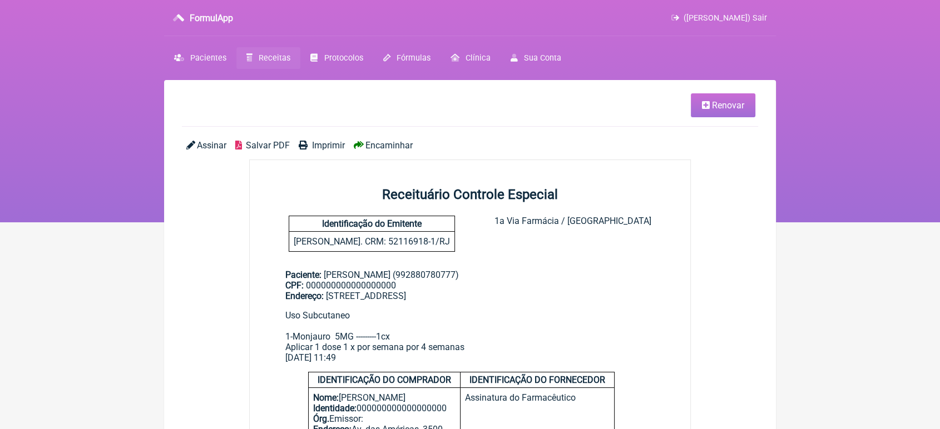
click at [388, 143] on span "Encaminhar" at bounding box center [388, 145] width 47 height 11
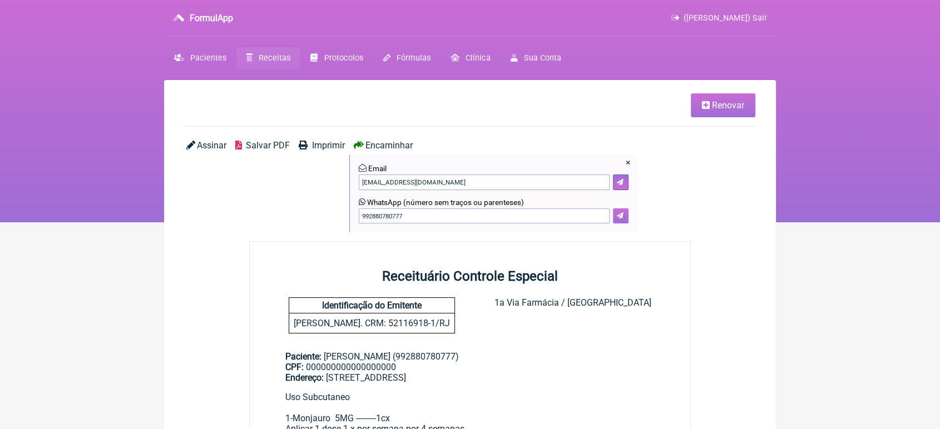
click at [621, 215] on icon at bounding box center [620, 215] width 7 height 7
